Goal: Information Seeking & Learning: Check status

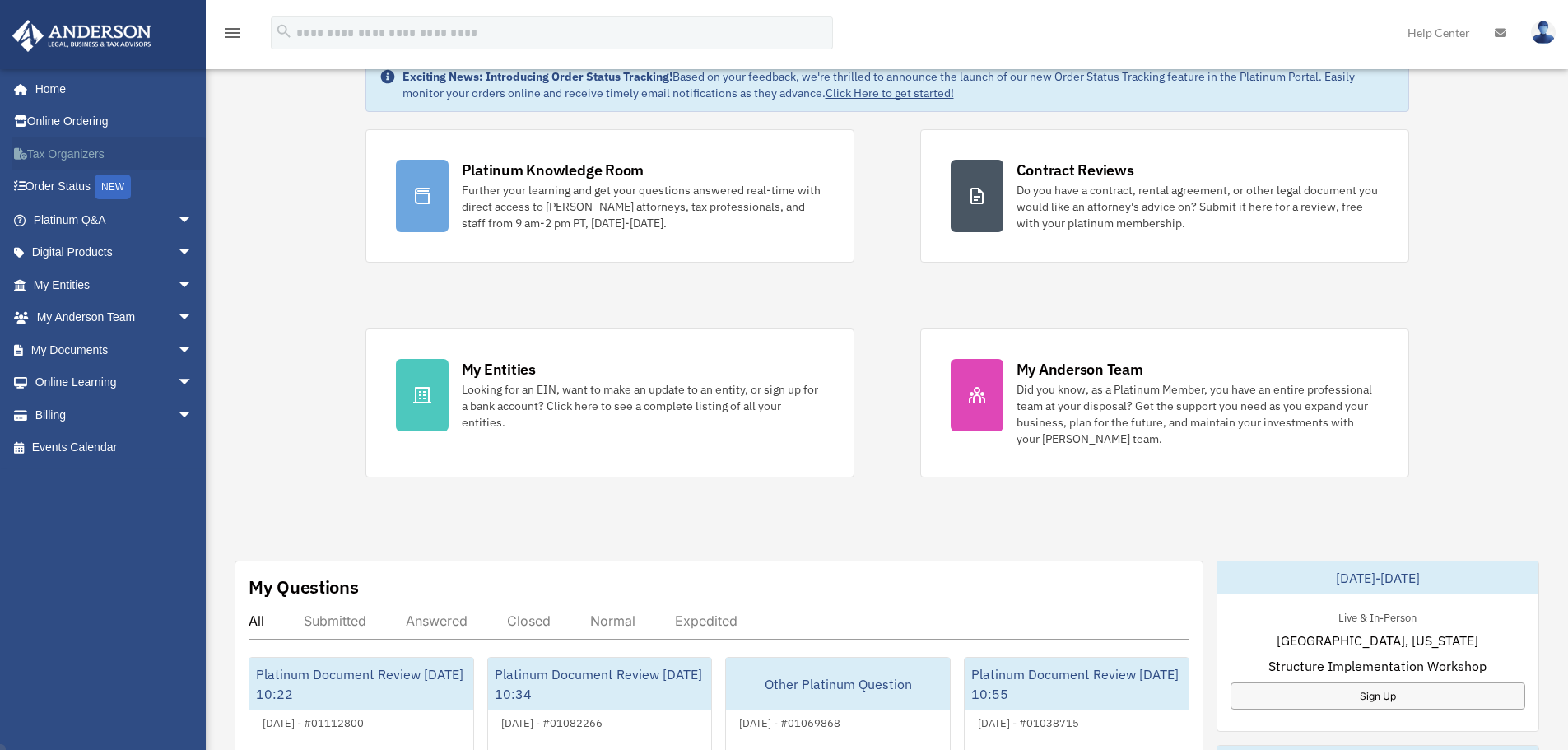
scroll to position [82, 0]
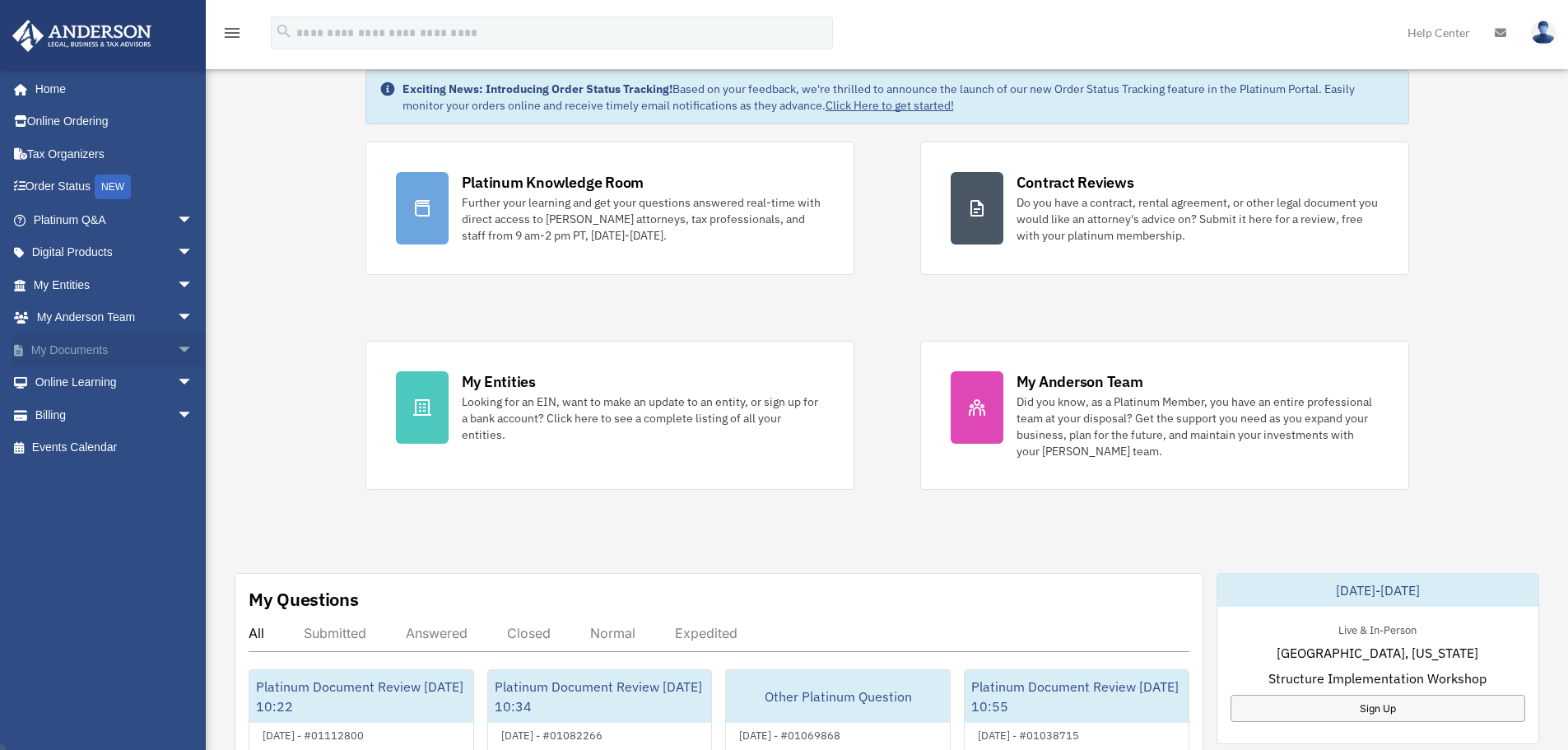
click at [177, 351] on span "arrow_drop_down" at bounding box center [193, 349] width 33 height 33
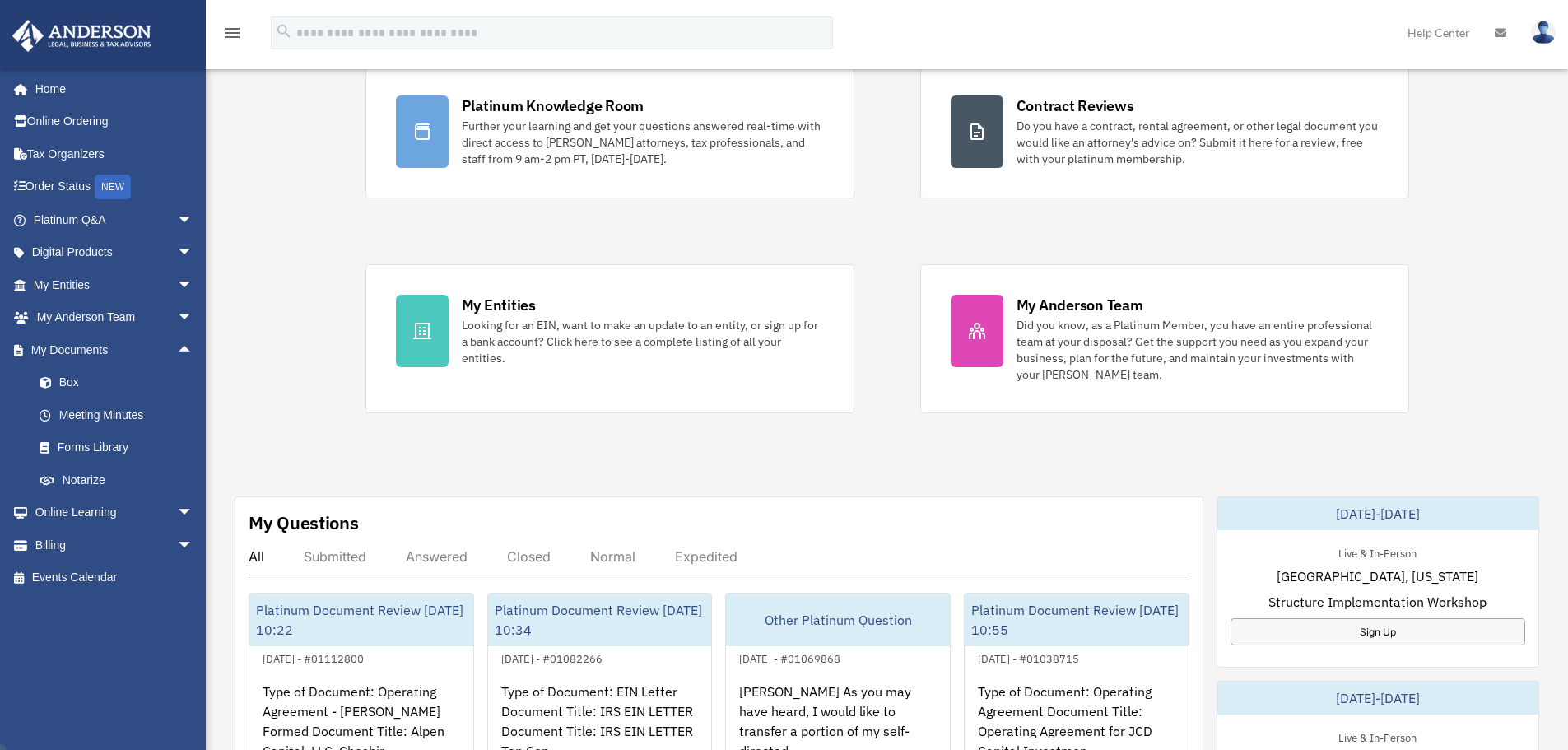
scroll to position [247, 0]
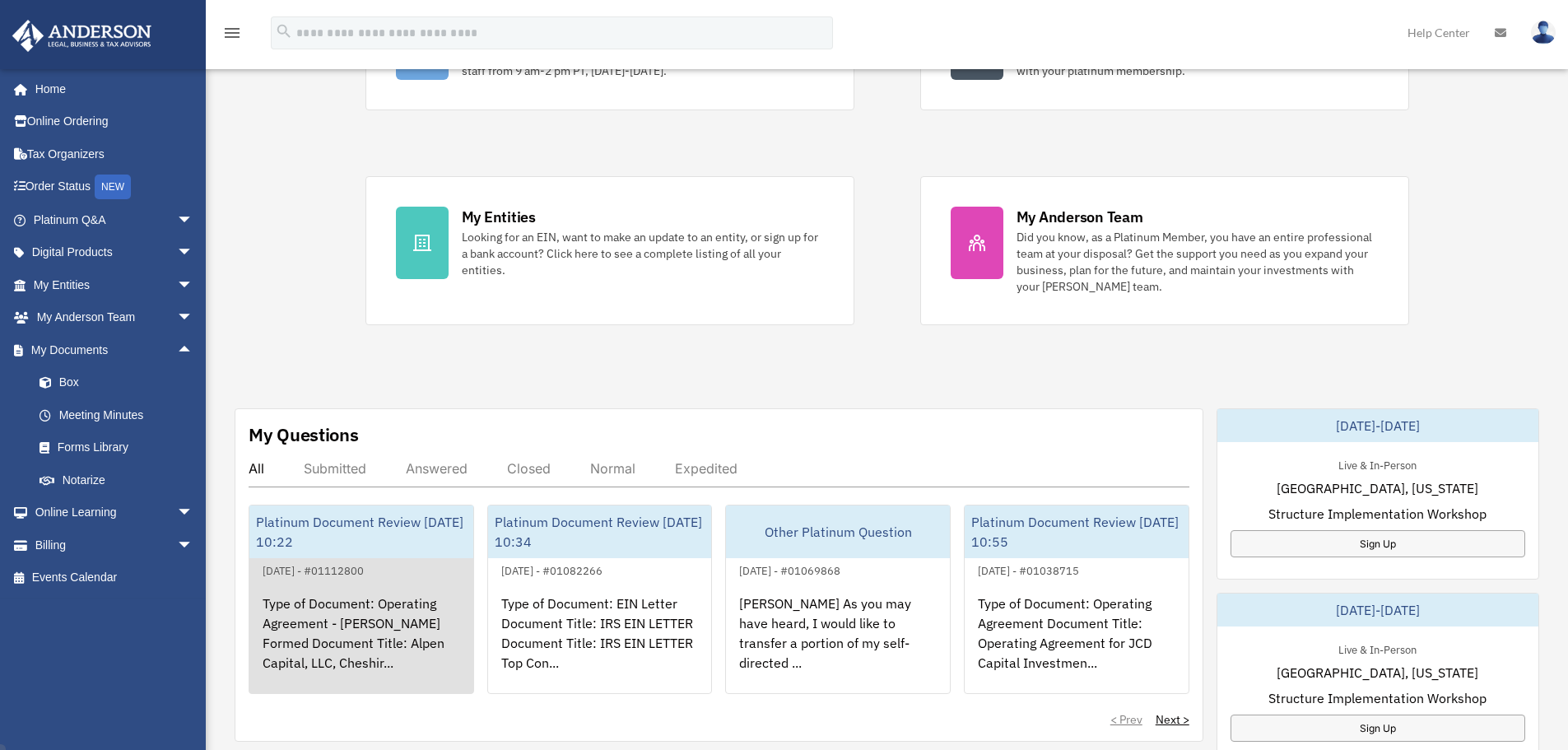
click at [392, 618] on div "Type of Document: Operating Agreement - [PERSON_NAME] Formed Document Title: Al…" at bounding box center [361, 644] width 224 height 128
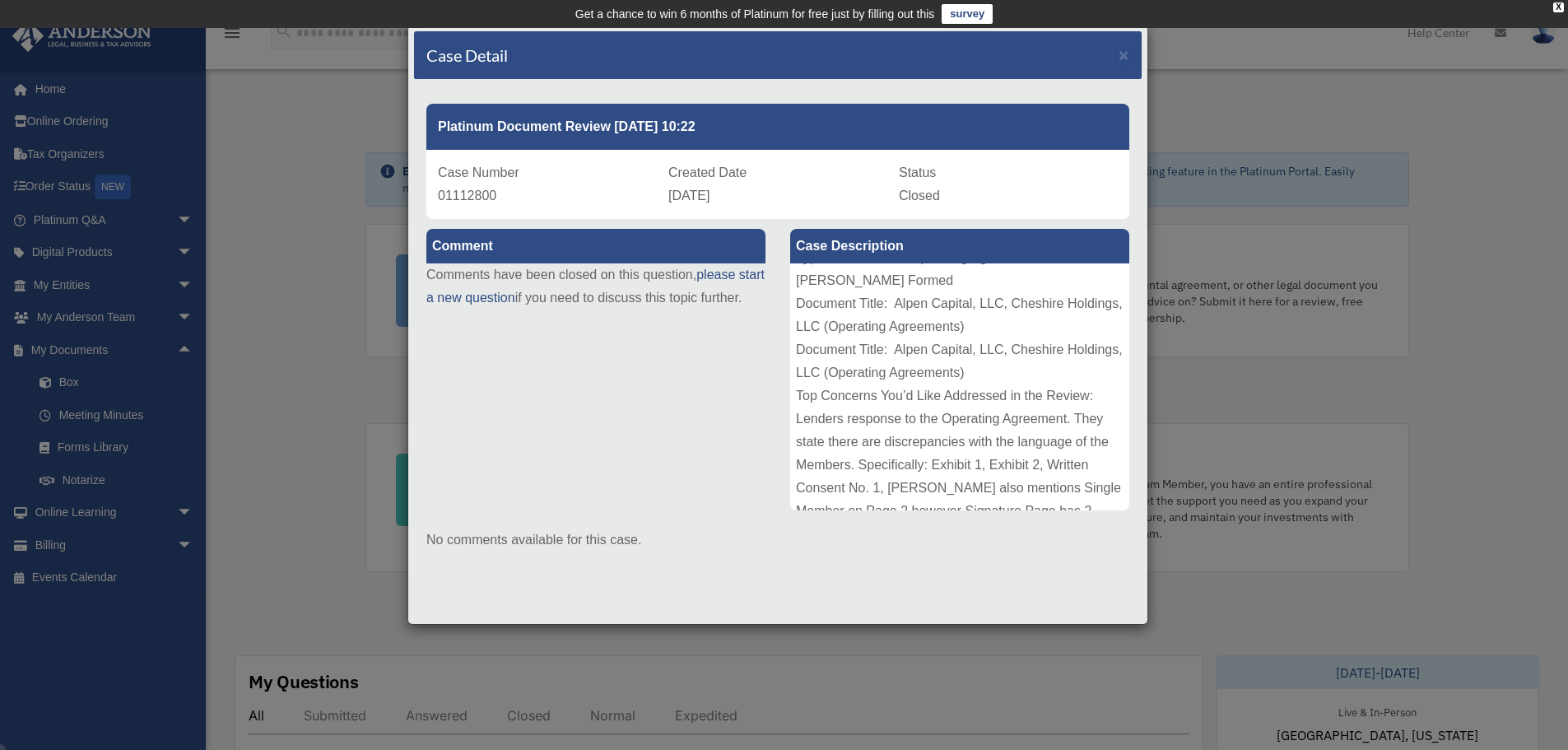
scroll to position [11, 0]
click at [1121, 47] on span "×" at bounding box center [1123, 55] width 10 height 19
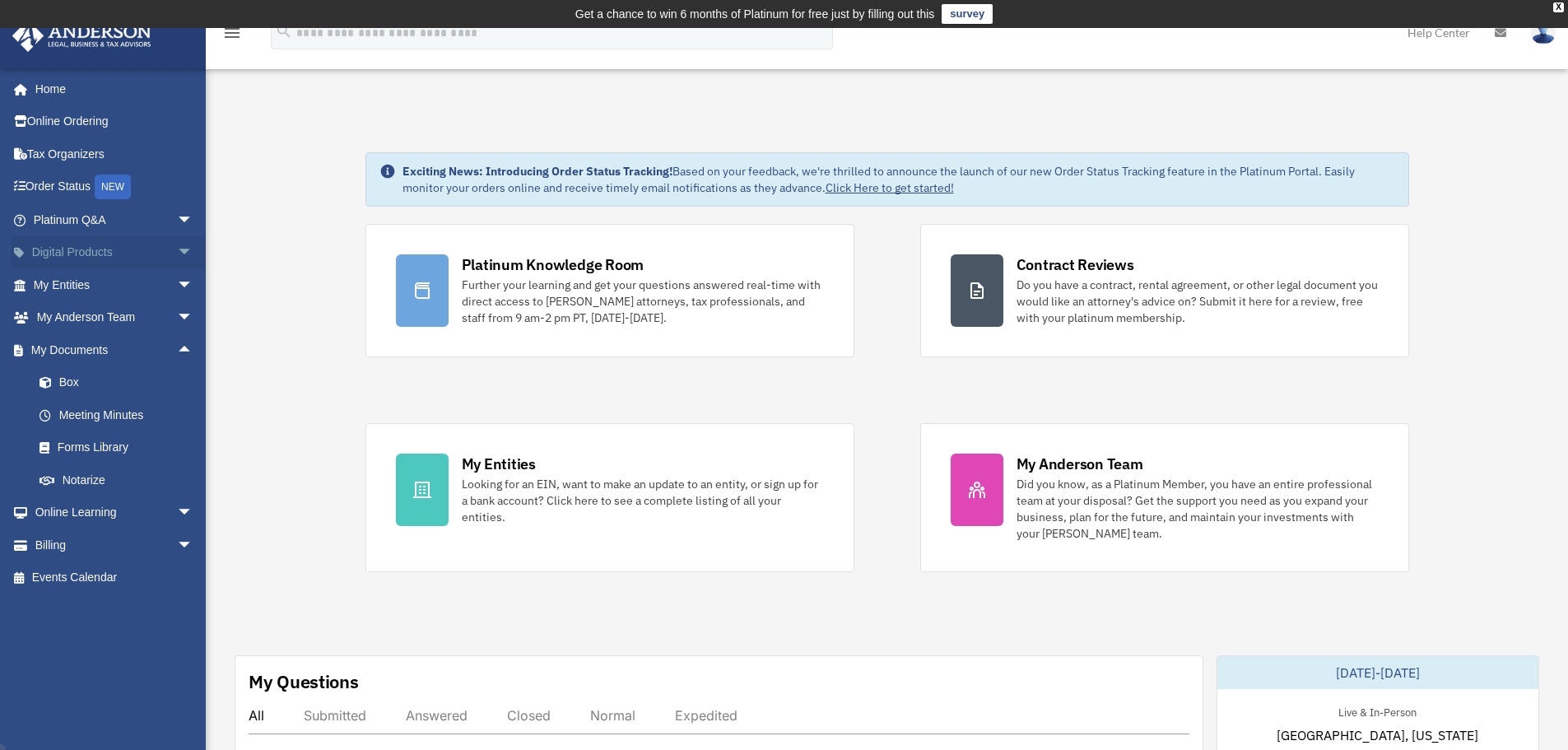
scroll to position [471, 0]
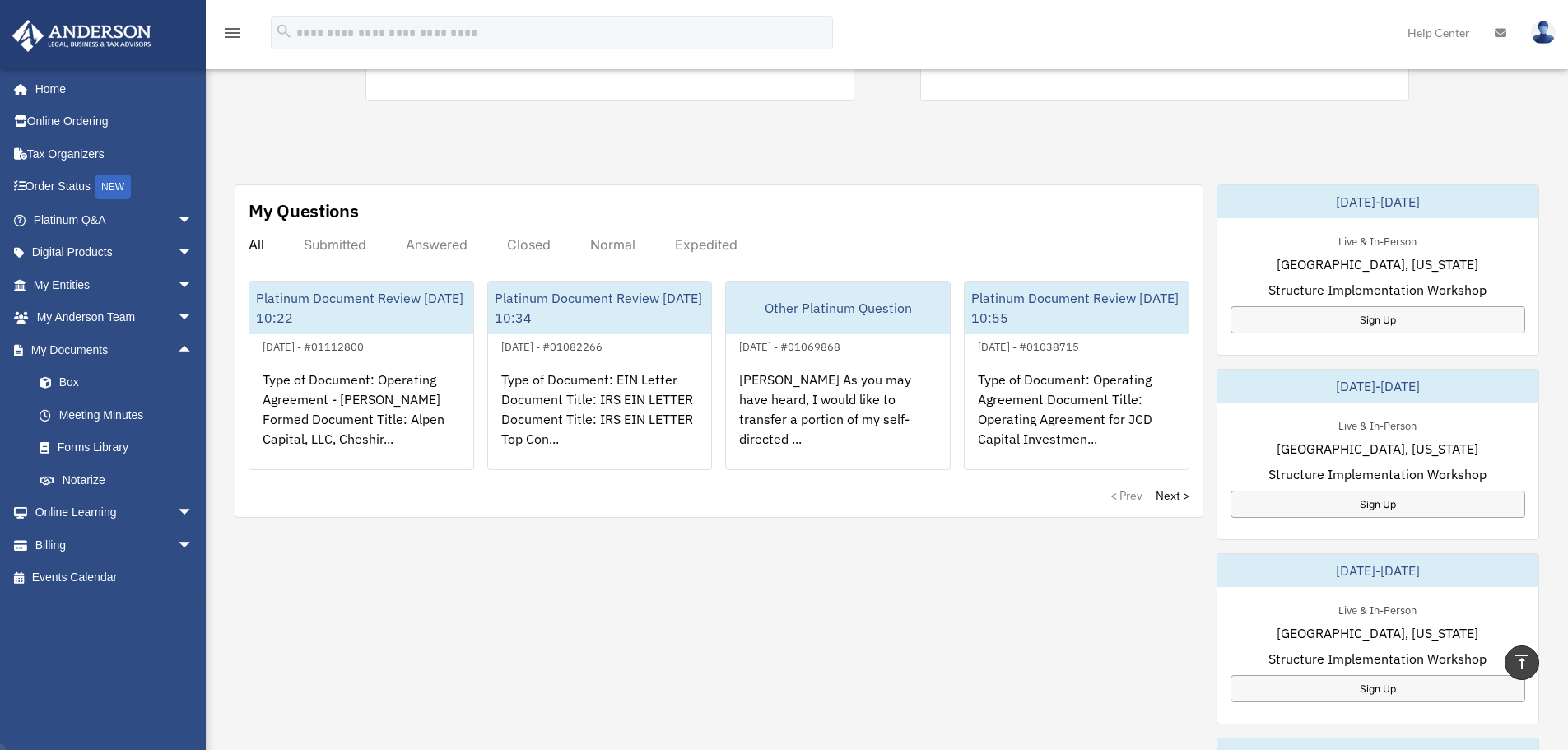
click at [248, 559] on div "My Questions All Submitted Answered Closed Normal Expedited Platinum Document R…" at bounding box center [886, 639] width 1304 height 909
click at [177, 345] on span "arrow_drop_up" at bounding box center [193, 349] width 33 height 33
click at [177, 345] on span "arrow_drop_down" at bounding box center [193, 349] width 33 height 33
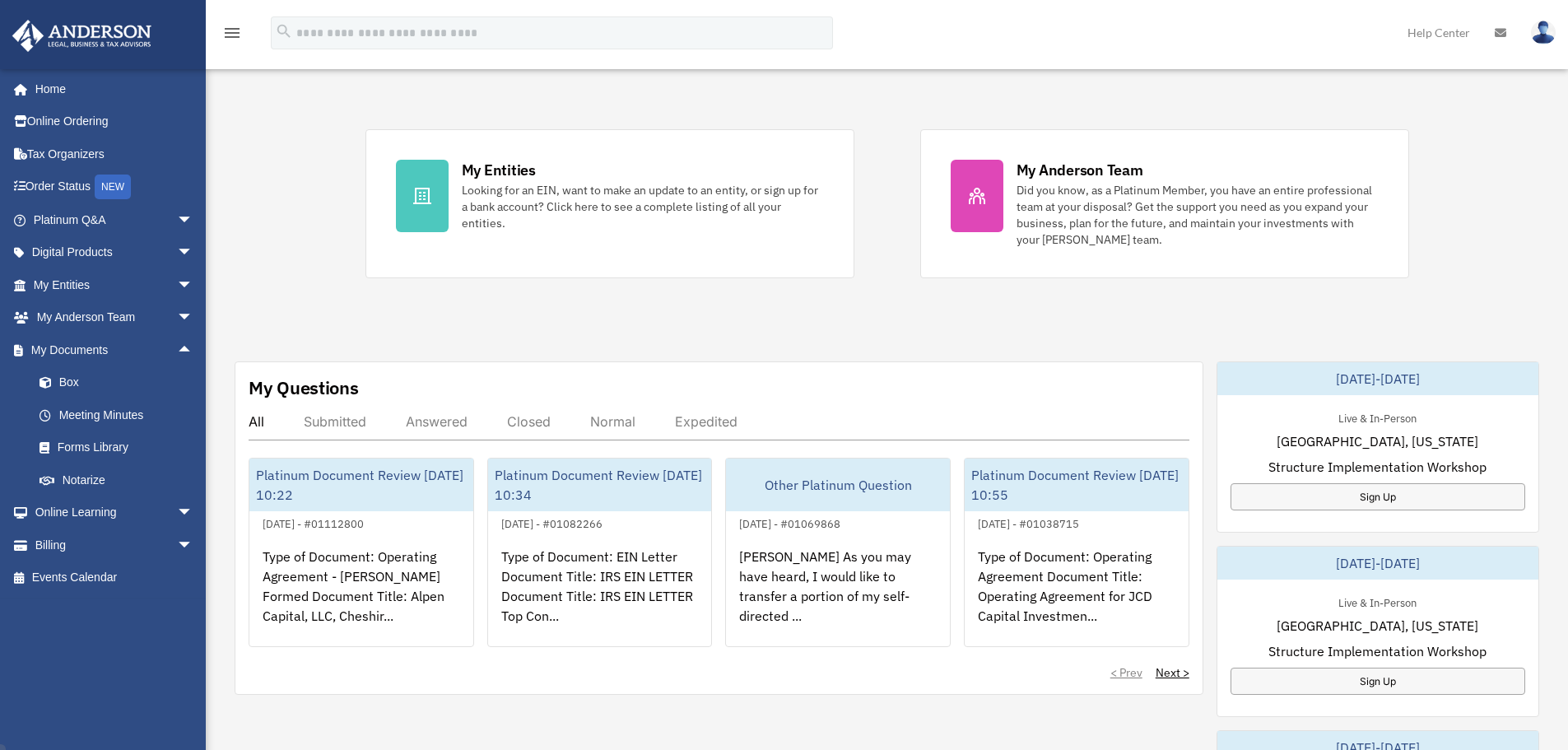
scroll to position [329, 0]
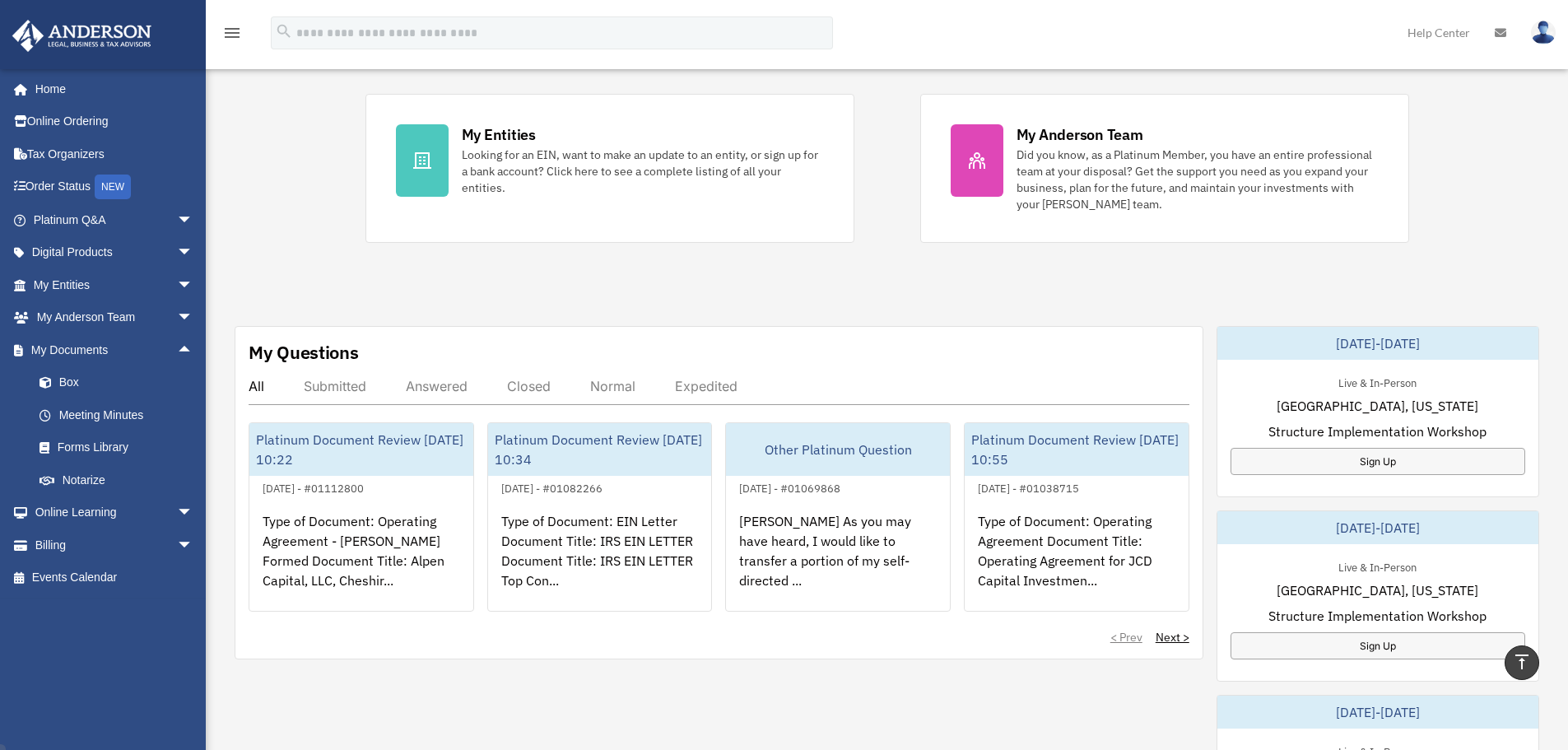
click at [465, 384] on div "Answered" at bounding box center [436, 385] width 62 height 16
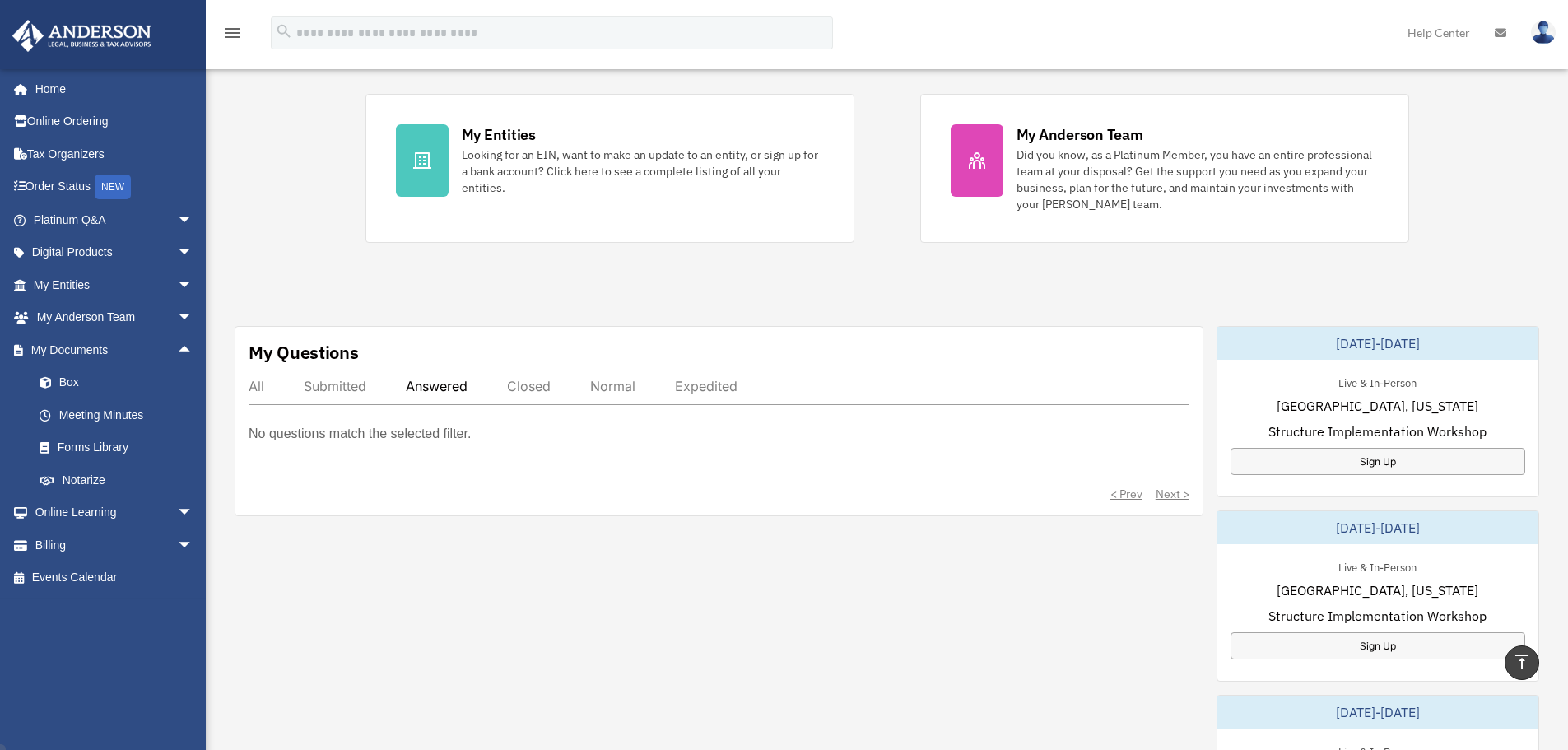
click at [243, 379] on div "My Questions All Submitted Answered Closed Normal Expedited No questions match …" at bounding box center [719, 421] width 969 height 190
click at [252, 385] on div "All" at bounding box center [256, 385] width 15 height 16
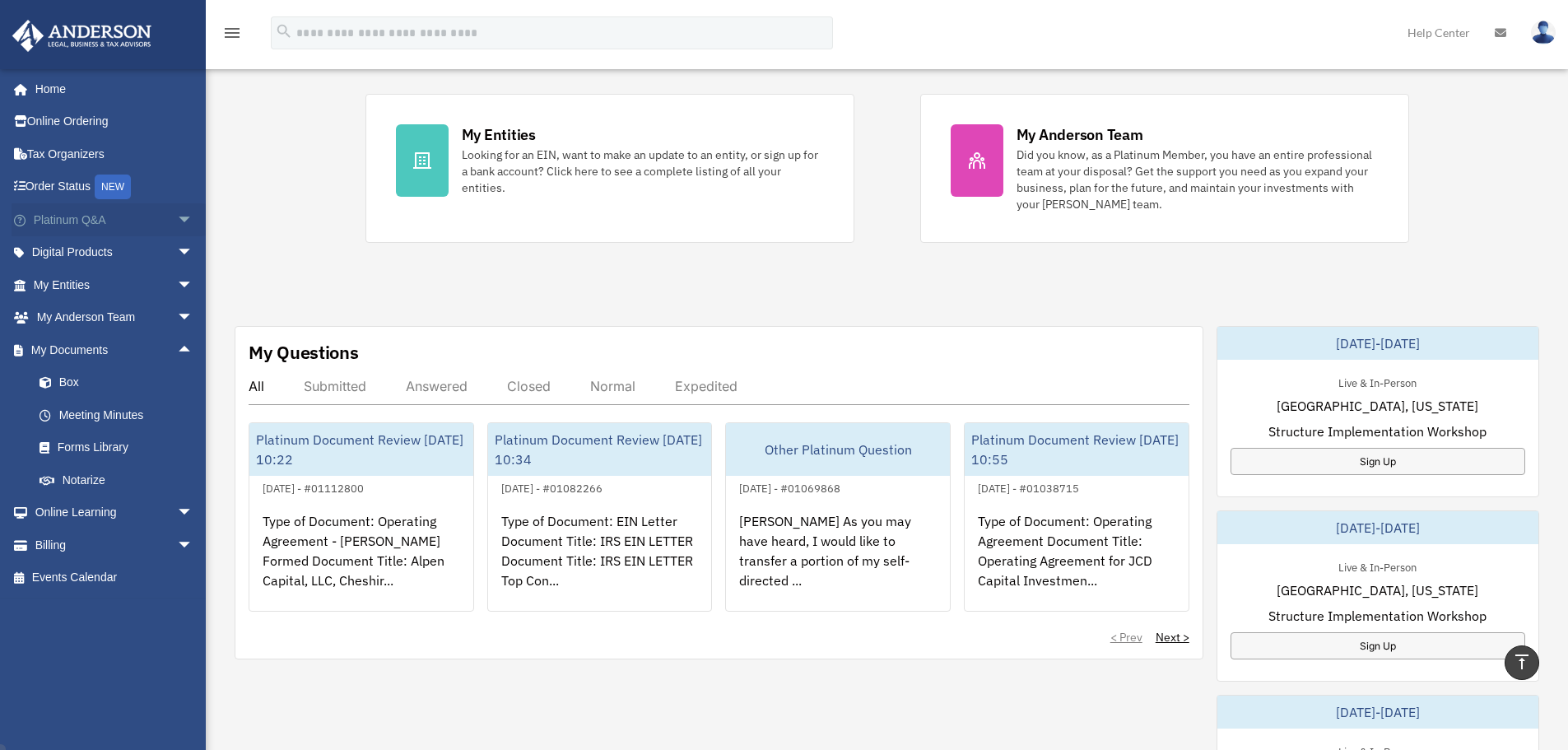
click at [179, 219] on span "arrow_drop_down" at bounding box center [193, 220] width 33 height 33
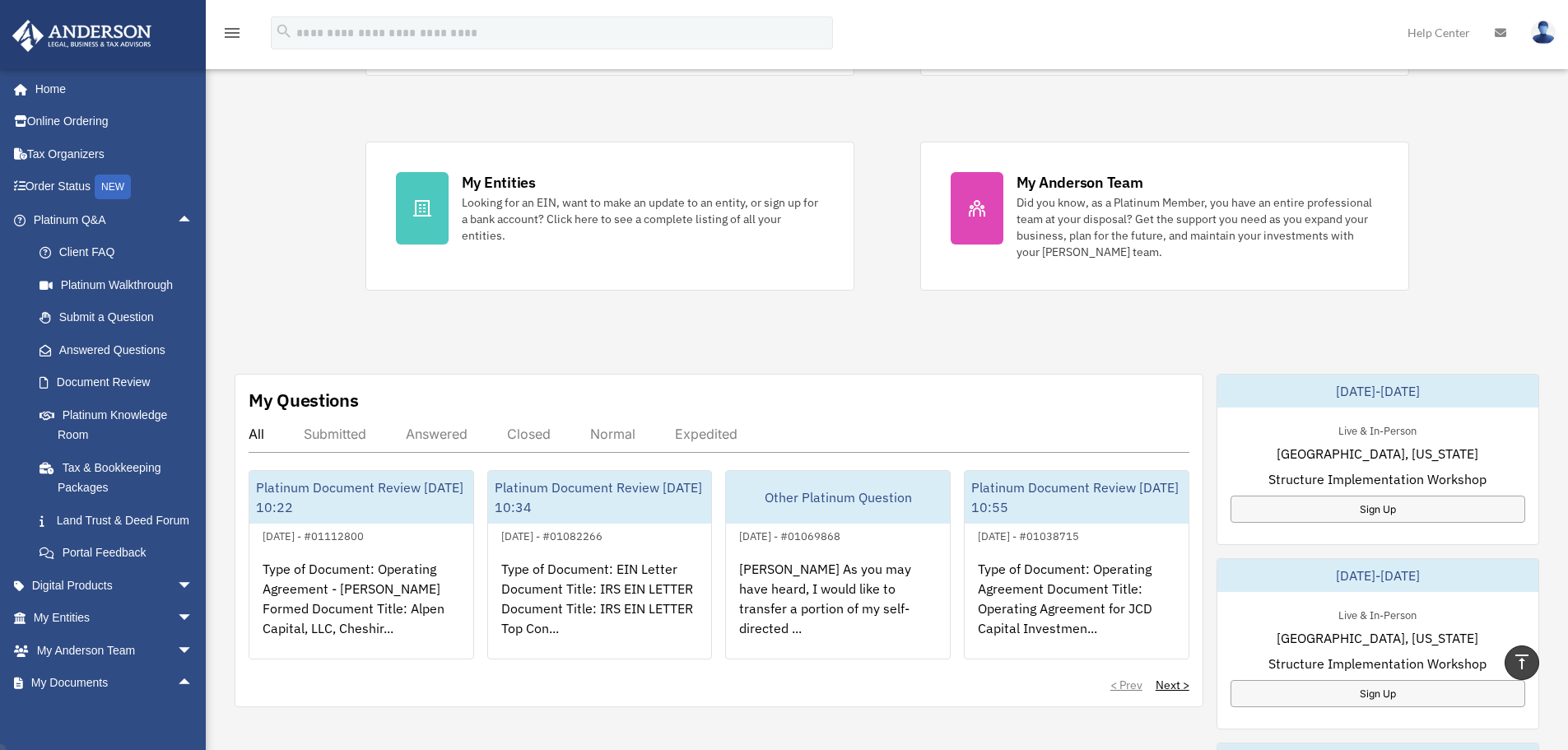
scroll to position [0, 0]
